Goal: Task Accomplishment & Management: Complete application form

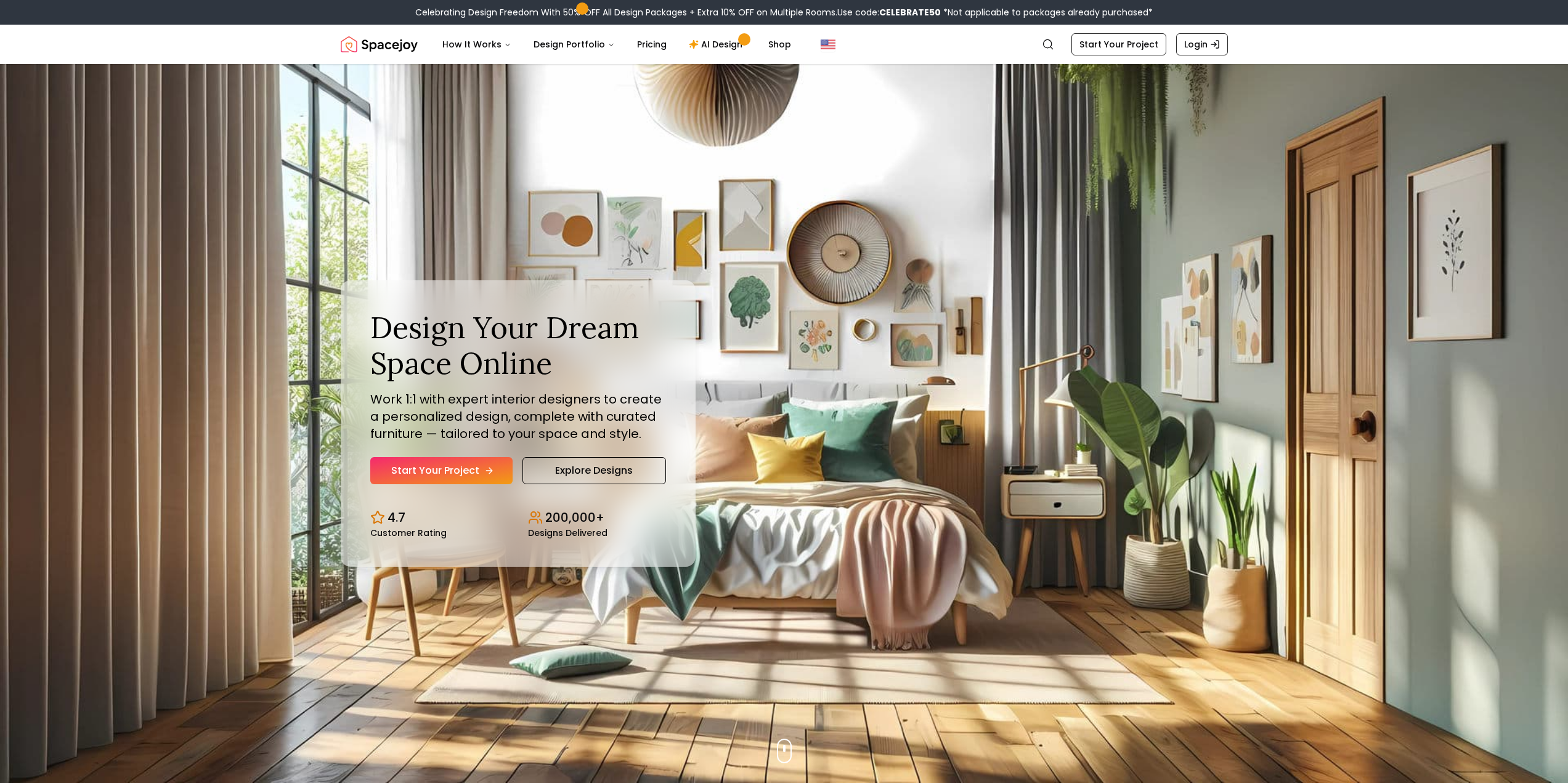
click at [454, 462] on link "Start Your Project" at bounding box center [441, 470] width 143 height 27
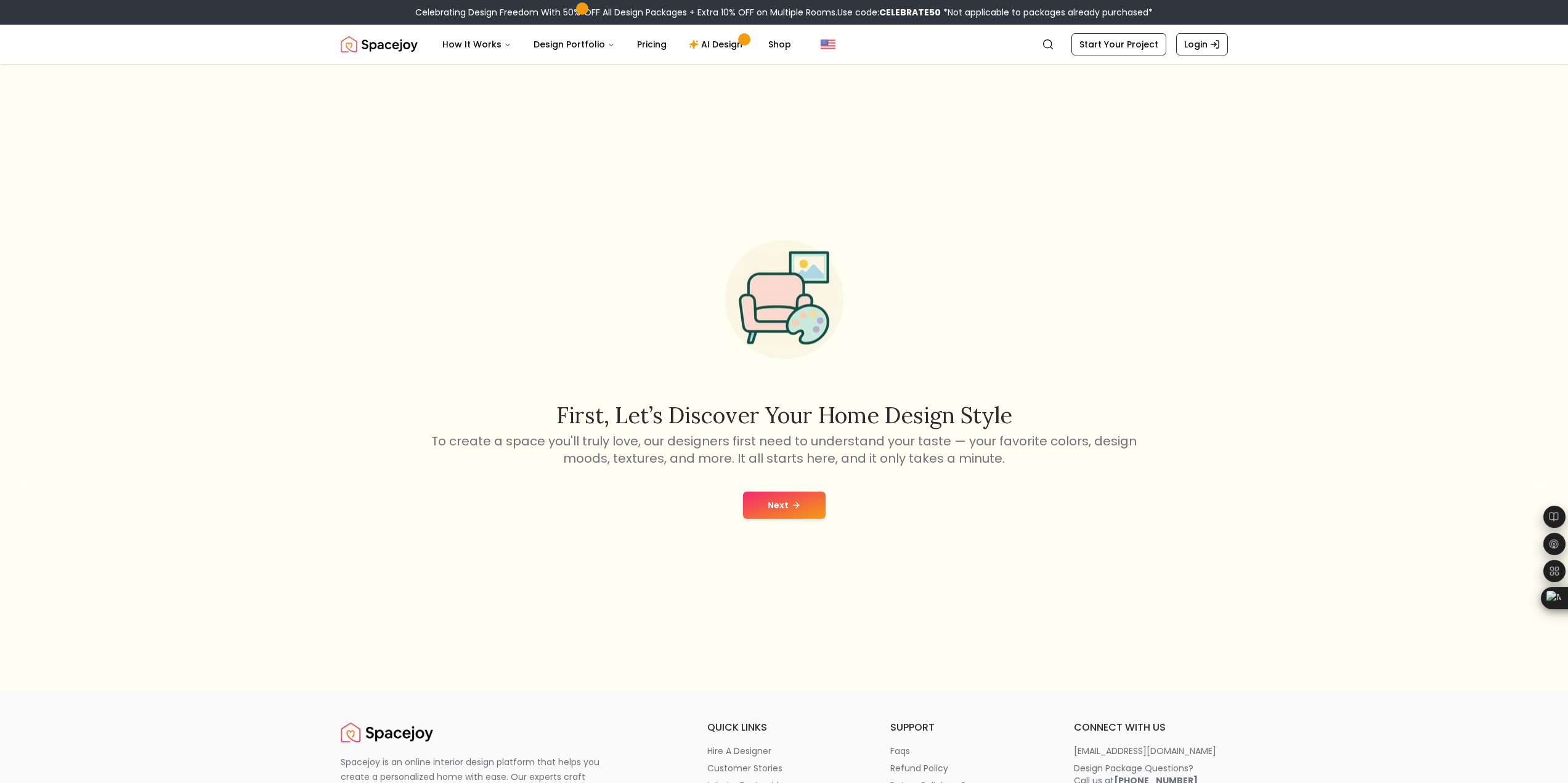
click at [769, 508] on button "Next" at bounding box center [784, 505] width 82 height 27
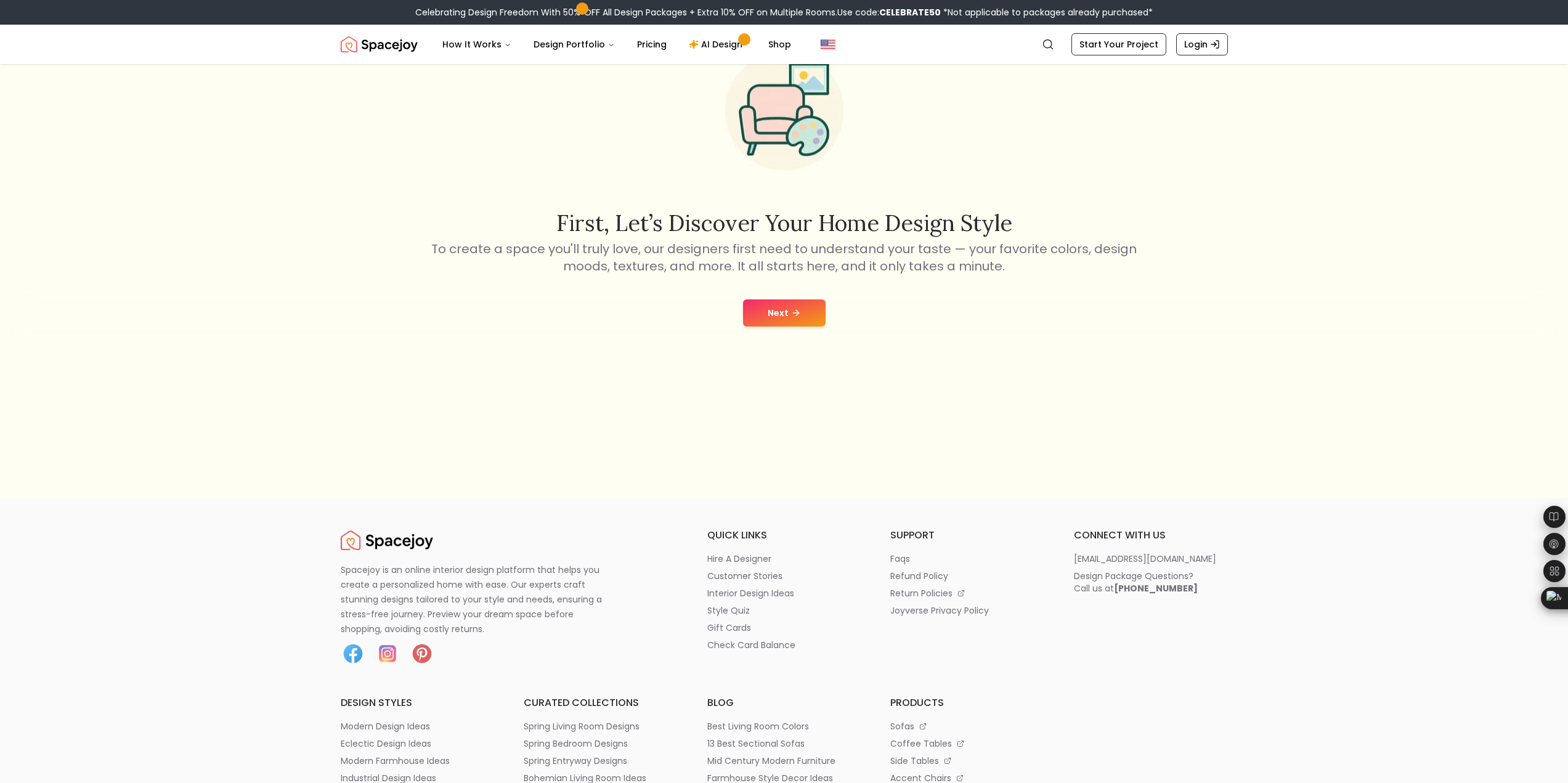
scroll to position [370, 0]
